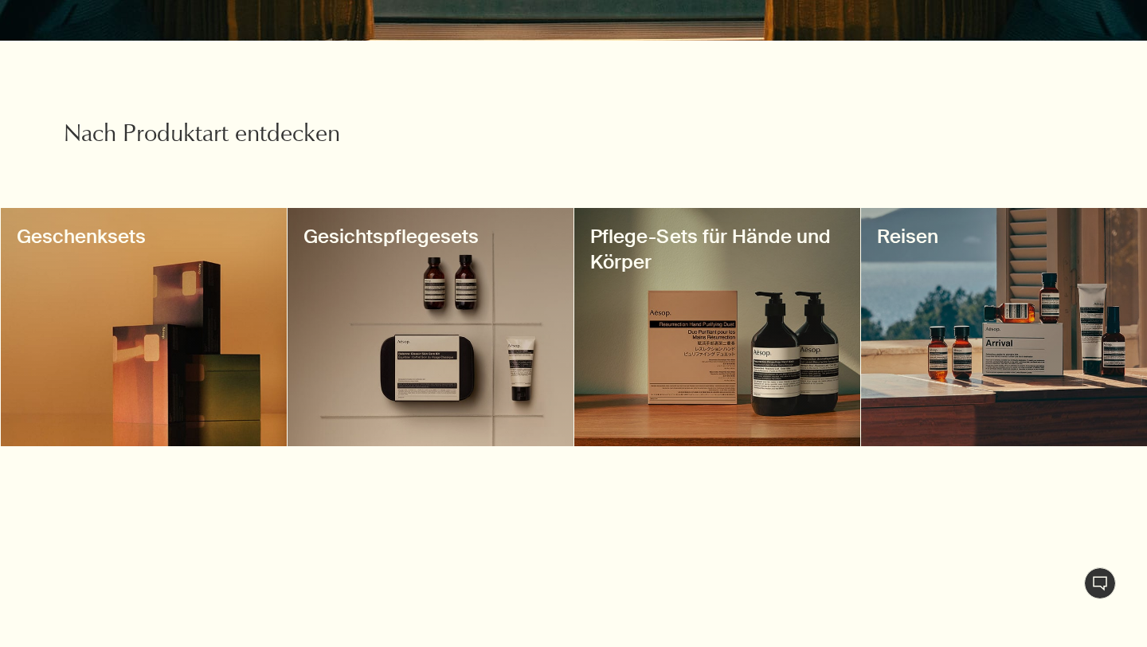
scroll to position [499, 0]
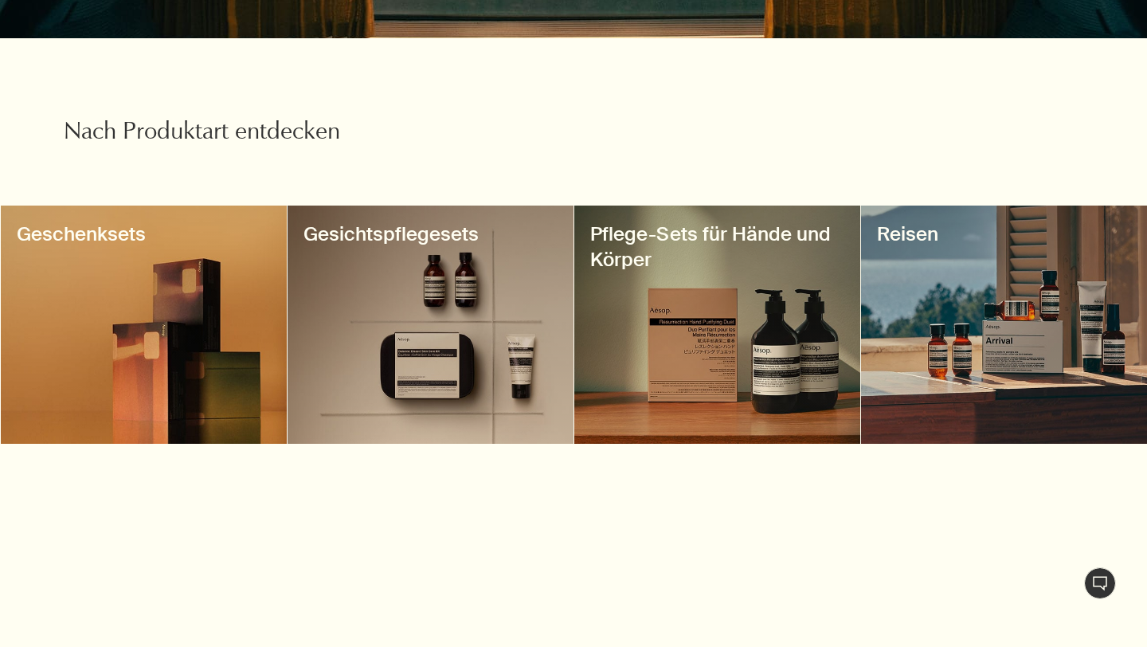
click at [913, 413] on div at bounding box center [1004, 324] width 286 height 238
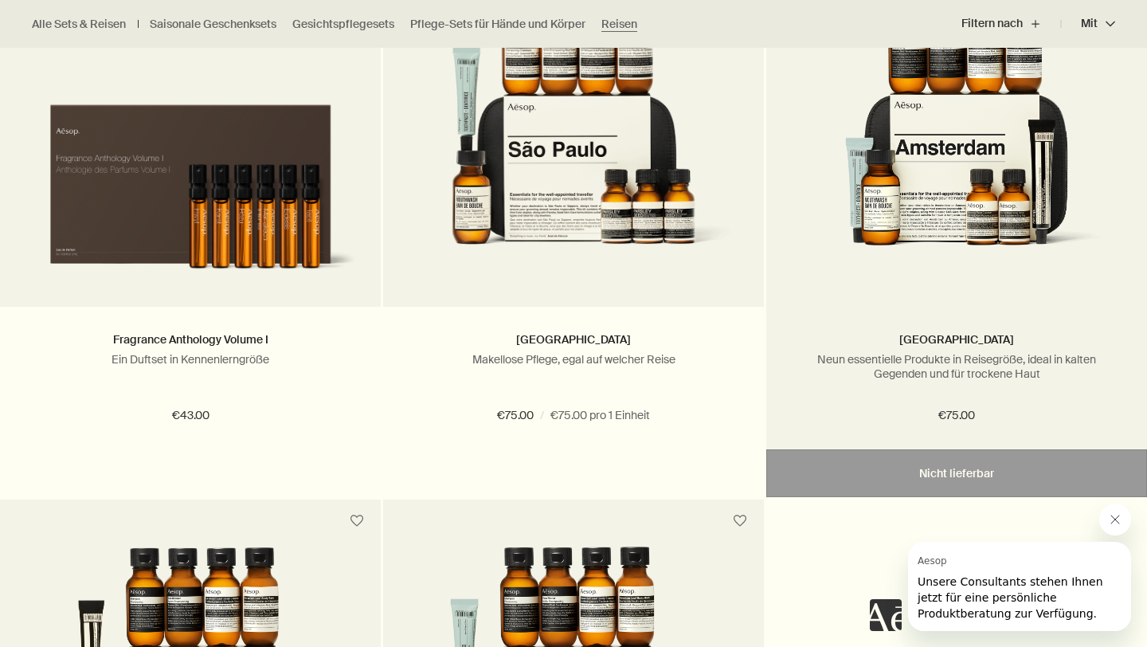
scroll to position [3538, 0]
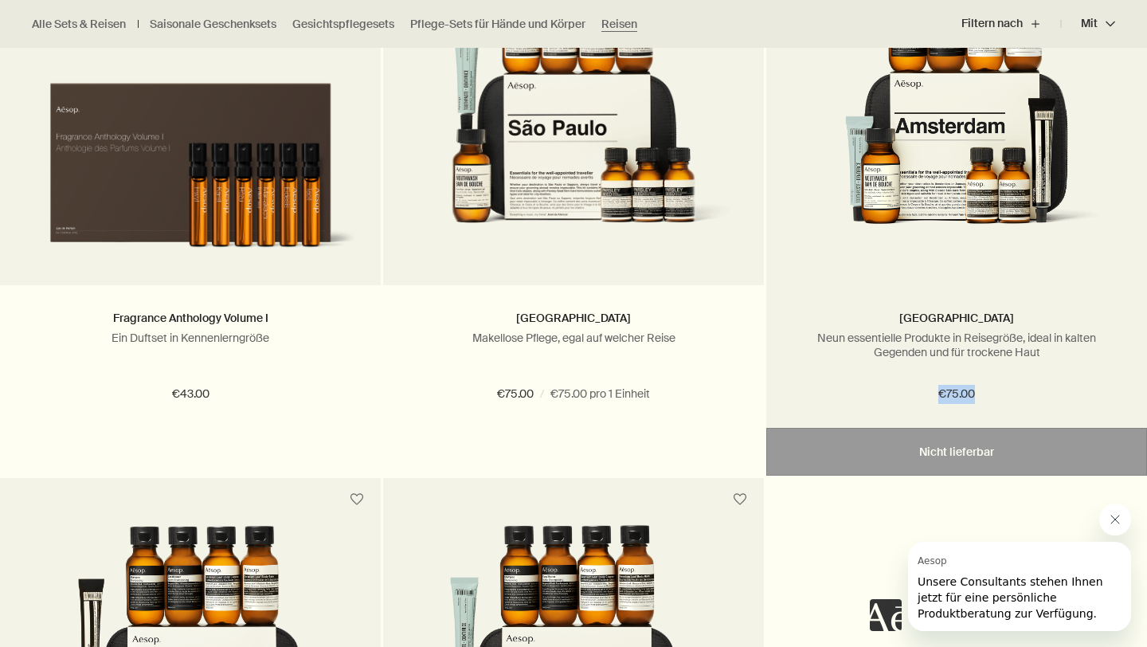
drag, startPoint x: 972, startPoint y: 400, endPoint x: 915, endPoint y: 400, distance: 57.3
click at [915, 400] on div "€75.00" at bounding box center [956, 394] width 333 height 19
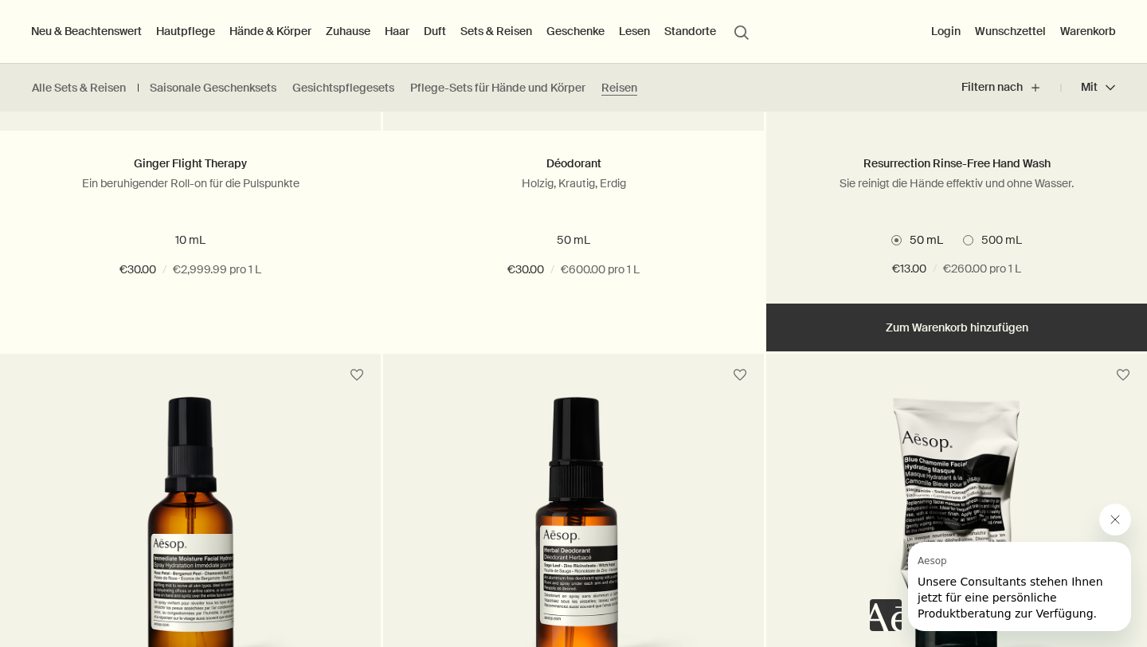
scroll to position [733, 0]
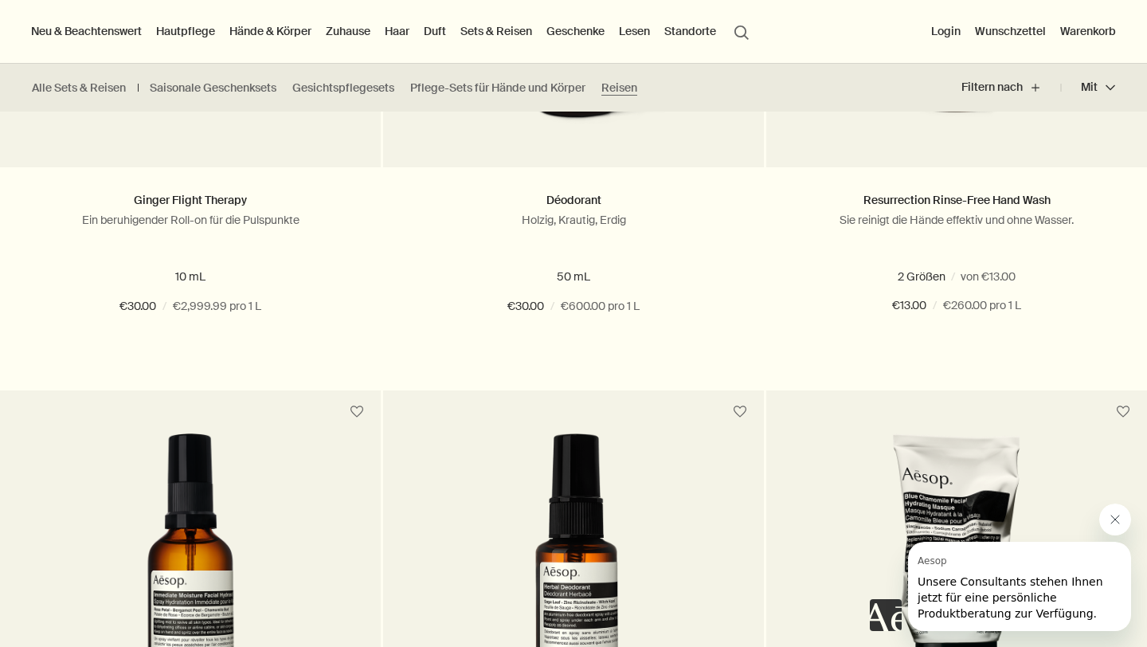
click at [393, 33] on link "Haar" at bounding box center [396, 31] width 31 height 21
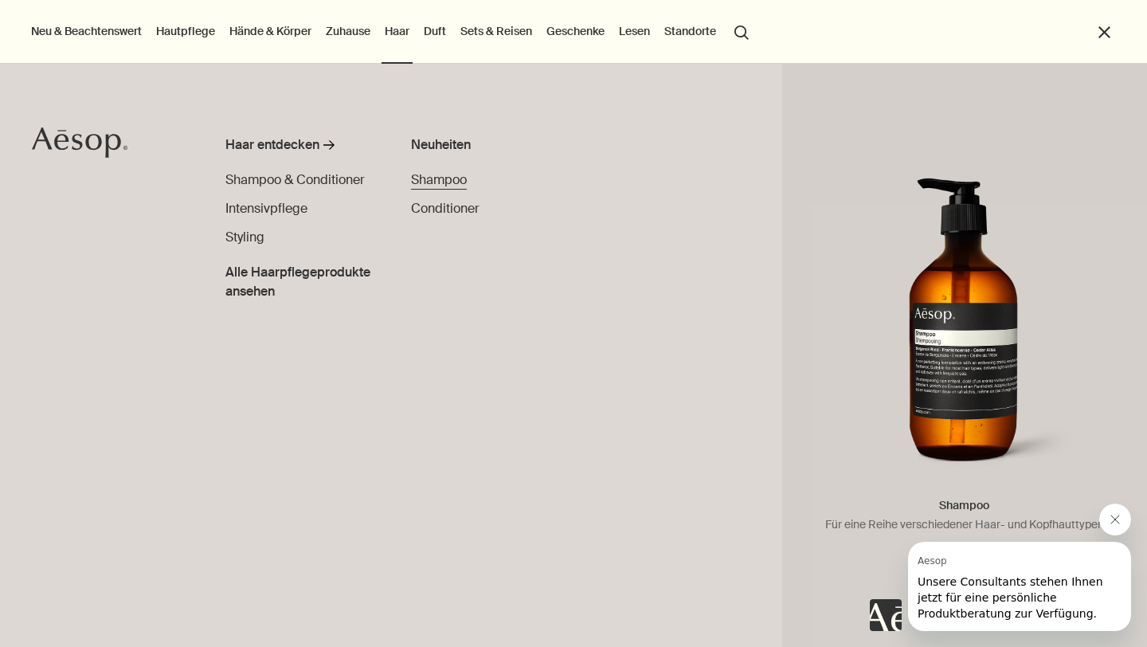
click at [424, 180] on span "Shampoo" at bounding box center [439, 179] width 56 height 17
